Goal: Find specific page/section: Find specific page/section

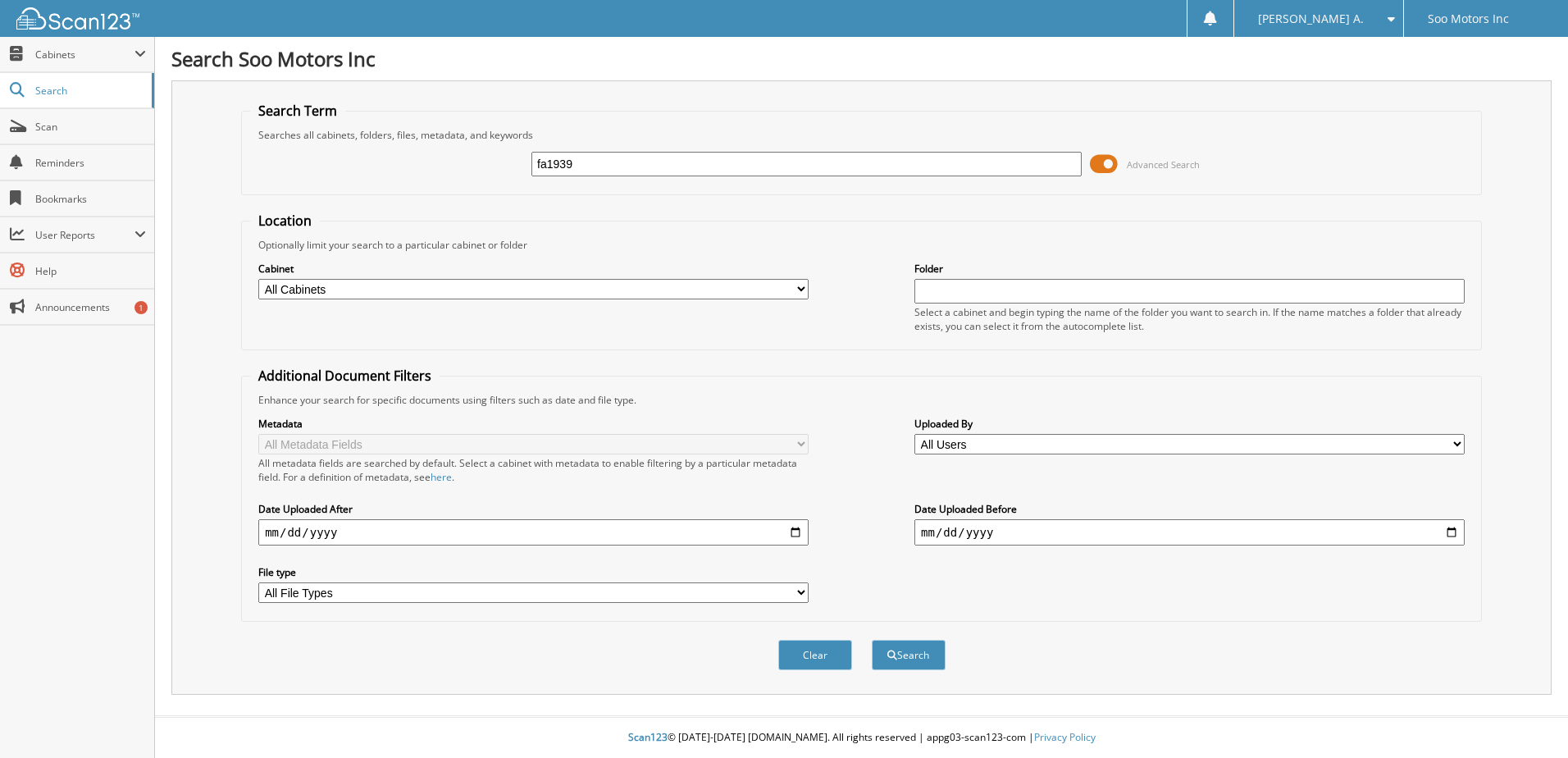
type input "fa1939"
click at [872, 640] on button "Search" at bounding box center [908, 655] width 74 height 30
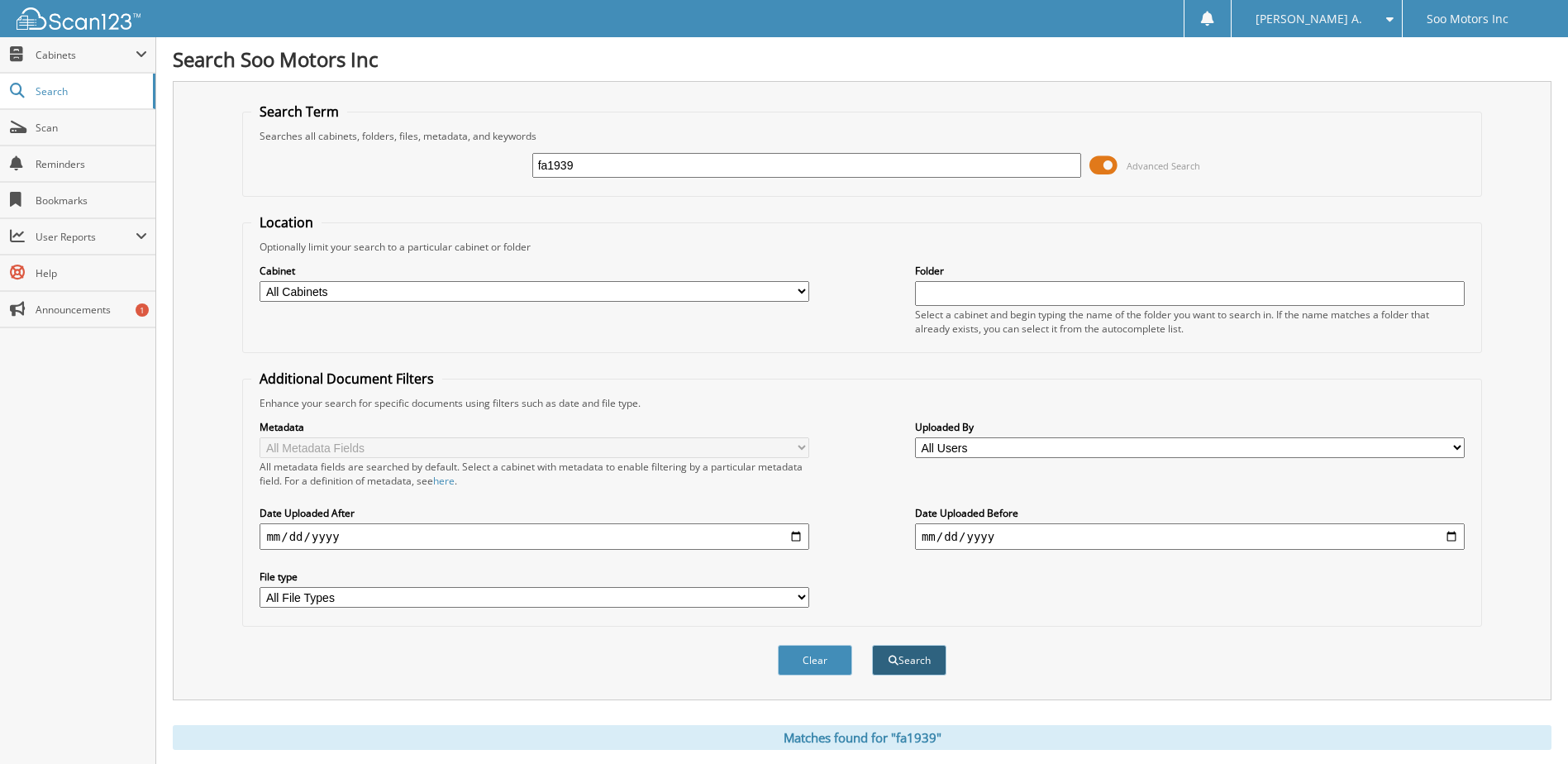
click at [932, 661] on button "Search" at bounding box center [909, 660] width 74 height 31
drag, startPoint x: 610, startPoint y: 162, endPoint x: 416, endPoint y: 164, distance: 194.0
click at [416, 164] on div "fa1939 Advanced Search" at bounding box center [862, 165] width 1221 height 45
type input "mc620"
click at [872, 645] on button "Search" at bounding box center [909, 660] width 74 height 31
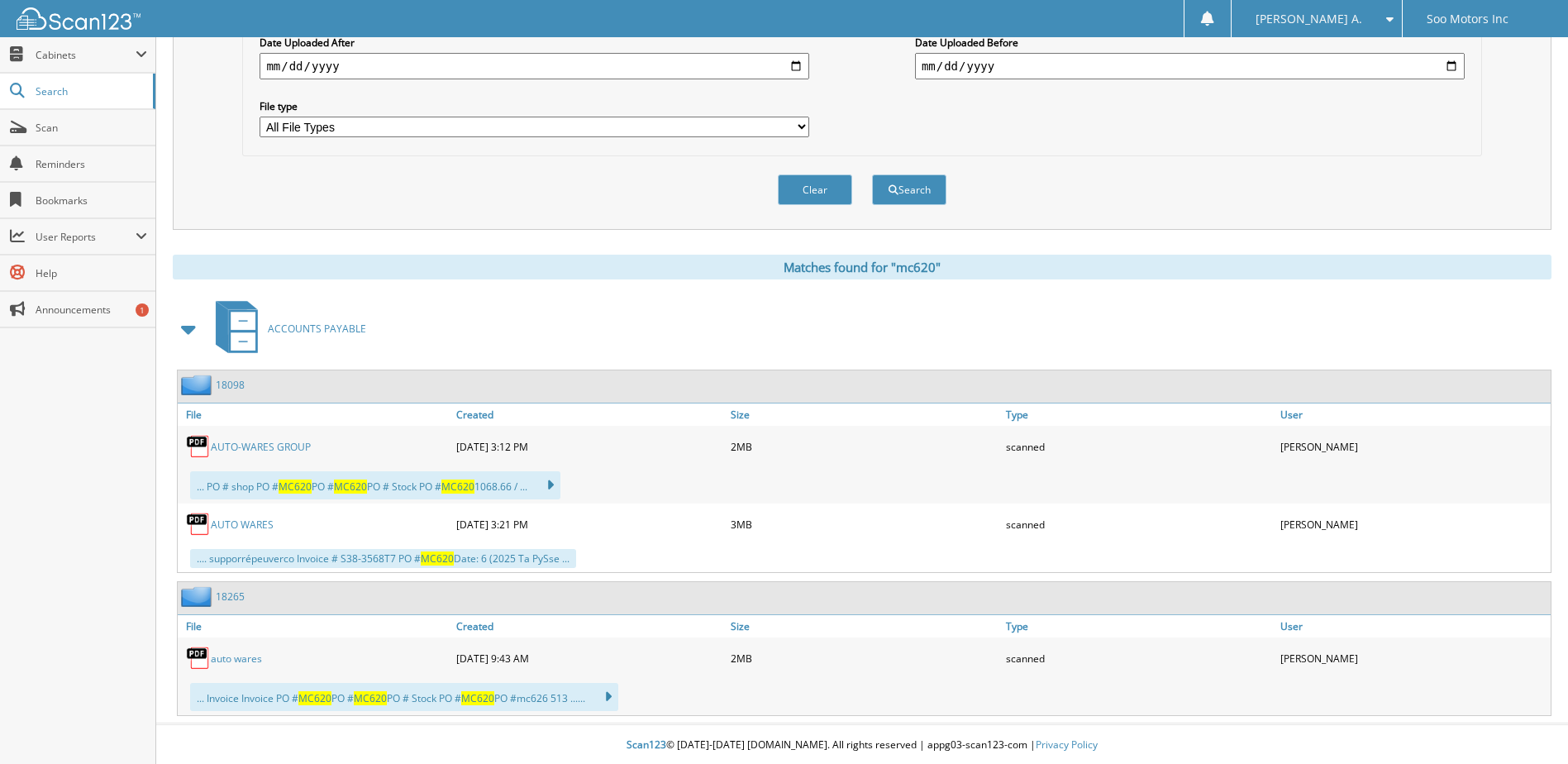
scroll to position [473, 0]
click at [227, 658] on link "auto wares" at bounding box center [236, 657] width 52 height 14
click at [223, 447] on link "AUTO-WARES GROUP" at bounding box center [260, 445] width 100 height 14
click at [223, 522] on link "AUTO WARES" at bounding box center [242, 523] width 63 height 14
click at [230, 444] on link "AUTO-WARES GROUP" at bounding box center [260, 445] width 100 height 14
